Goal: Find contact information: Find contact information

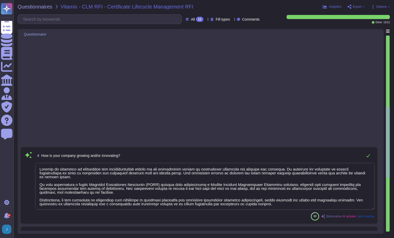
type textarea "Sectigo is committed to innovation and differentiating itself in the competitiv…"
type textarea "Sectigo offers a comprehensive Software as a Service (SaaS) solution for certif…"
type textarea "Yes, the solution addresses the requirements listed. It provides outbound netwo…"
type textarea "1. CA-Agnostic Certificate Lifecycle Management (CLM) Platform: Sectigo’s cloud…"
type textarea "Your Enterprise Sales representative will share information regarding the possi…"
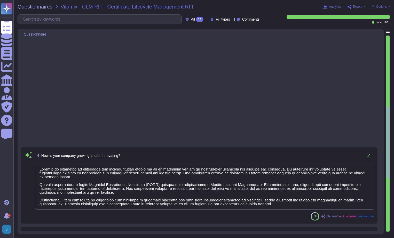
type textarea "Sectigo SCM Enterprise is designed to manage over 50 million active certificate…"
type textarea "Our solution is a cloud-based Software as a Service (SaaS) application. It is d…"
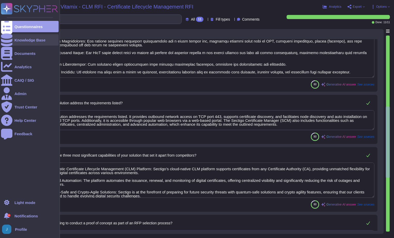
click at [30, 40] on div "Knowledge Base" at bounding box center [29, 40] width 31 height 4
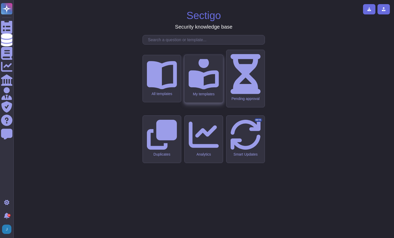
click at [202, 90] on icon at bounding box center [203, 74] width 30 height 32
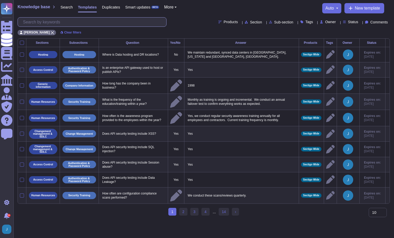
click at [95, 23] on input "text" at bounding box center [93, 22] width 146 height 9
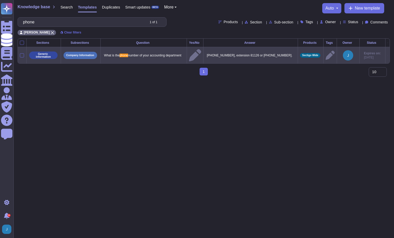
type input "phone"
click at [238, 54] on p "[PHONE_NUMBER], extension 81126 or [PHONE_NUMBER]." at bounding box center [250, 55] width 90 height 7
type textarea "[PHONE_NUMBER], extension 81126 or [PHONE_NUMBER]."
drag, startPoint x: 236, startPoint y: 56, endPoint x: 209, endPoint y: 49, distance: 27.3
click at [209, 49] on td "[PHONE_NUMBER], extension 81126 or [PHONE_NUMBER]. [PHONE_NUMBER], extension 81…" at bounding box center [250, 55] width 94 height 17
